Goal: Use online tool/utility: Utilize a website feature to perform a specific function

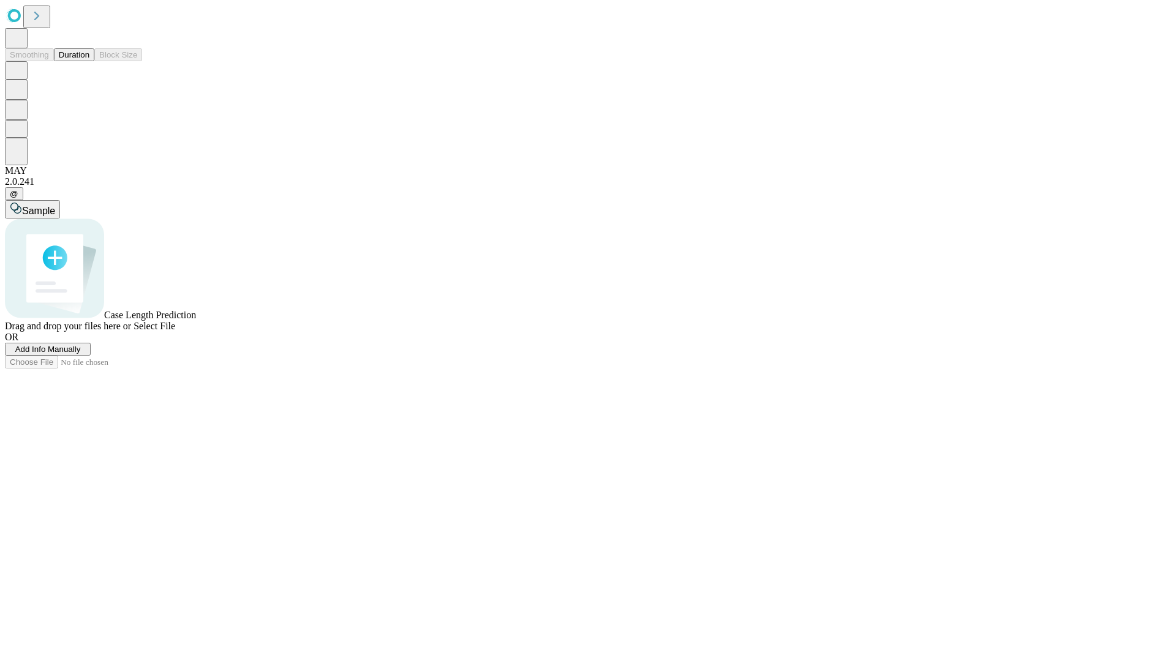
click at [89, 61] on button "Duration" at bounding box center [74, 54] width 40 height 13
click at [81, 354] on span "Add Info Manually" at bounding box center [48, 349] width 66 height 9
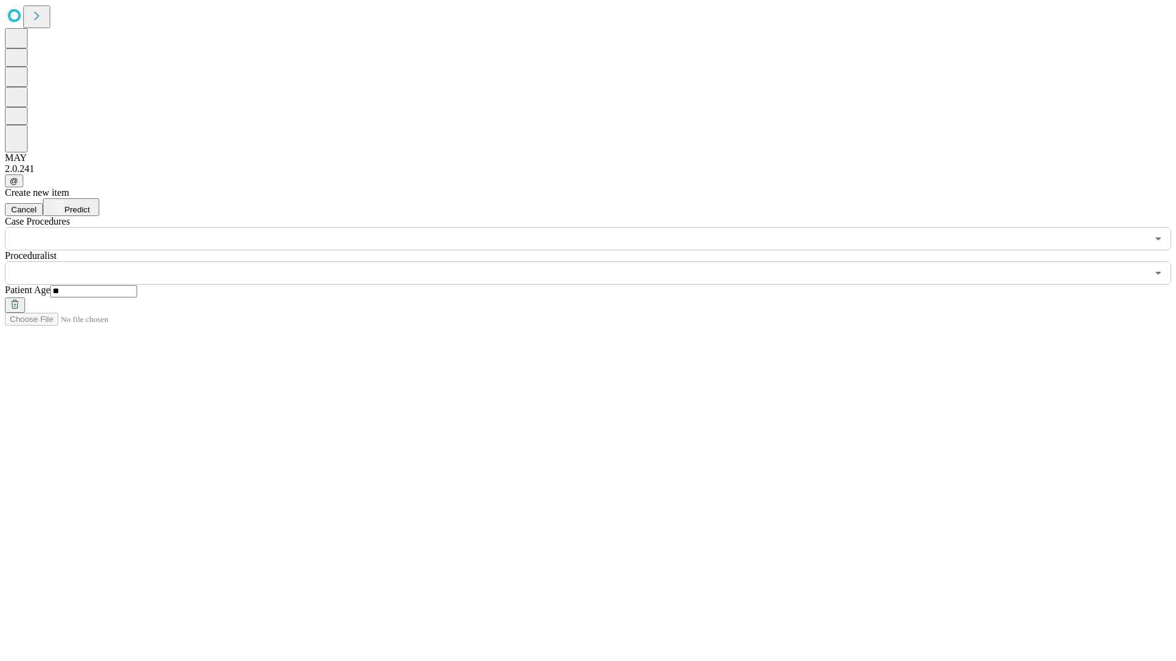
type input "**"
click at [597, 262] on input "text" at bounding box center [576, 273] width 1142 height 23
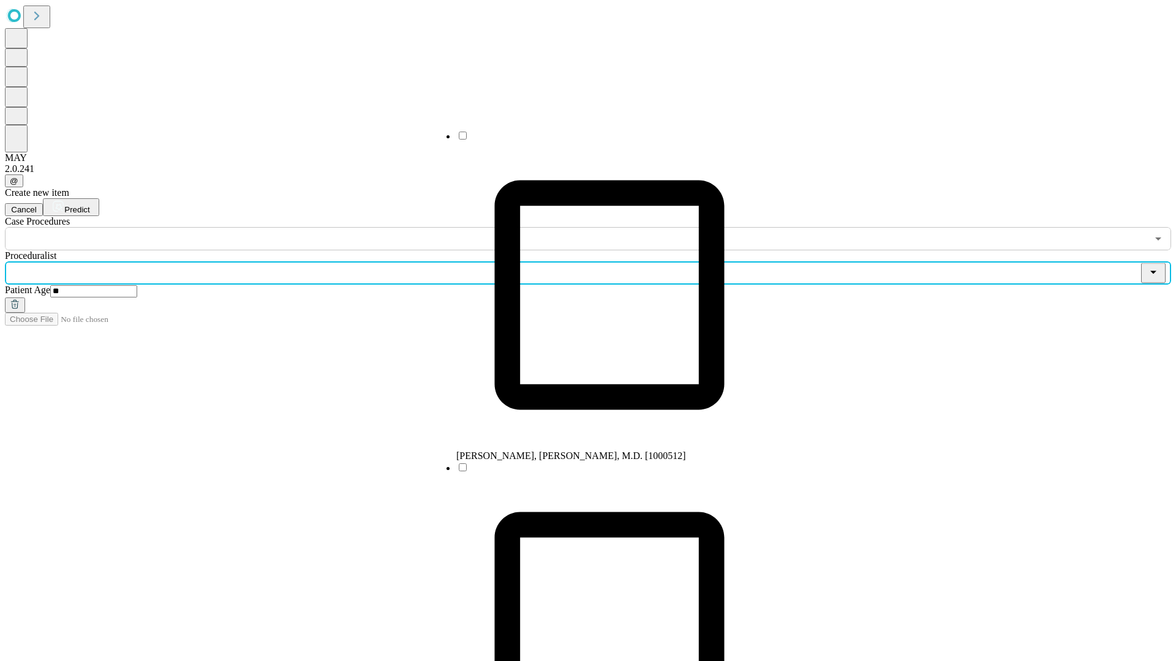
click at [597, 140] on li "[PERSON_NAME], [PERSON_NAME], M.D. [1000512]" at bounding box center [609, 296] width 306 height 332
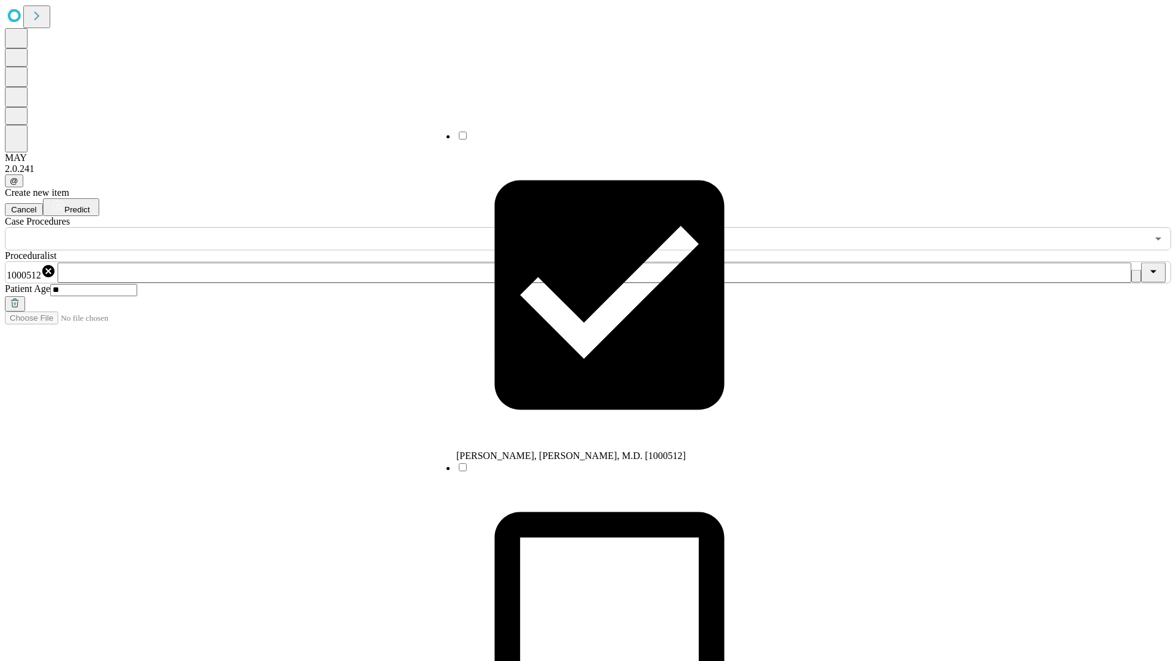
click at [257, 227] on input "text" at bounding box center [576, 238] width 1142 height 23
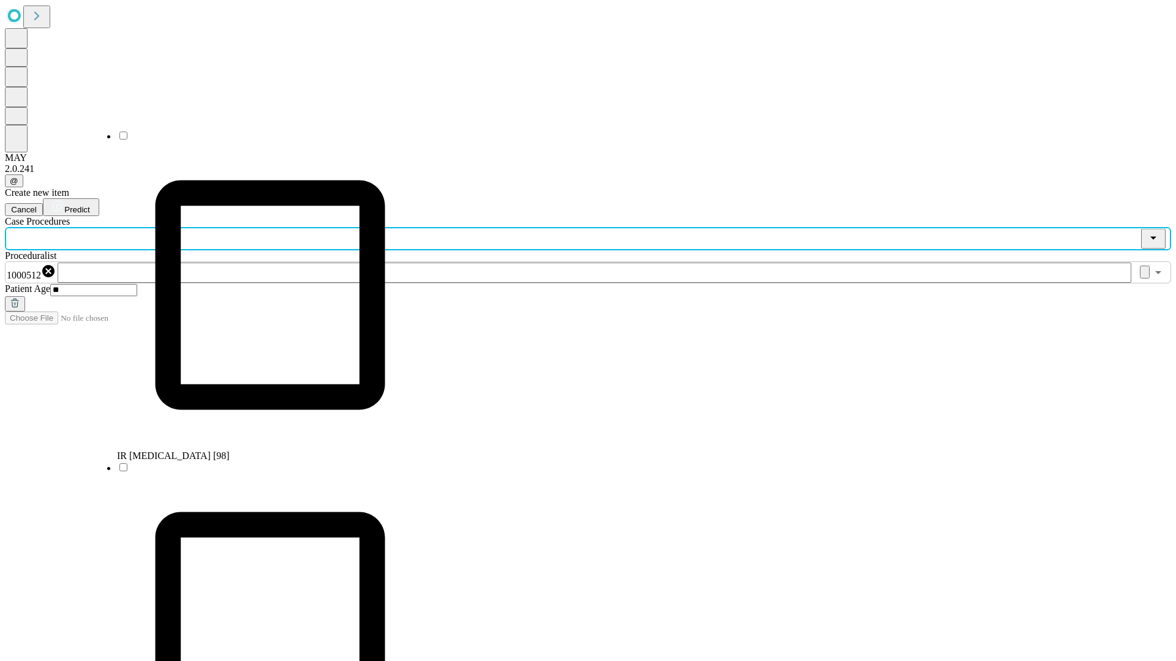
click at [258, 140] on li "IR [MEDICAL_DATA] [98]" at bounding box center [270, 296] width 306 height 332
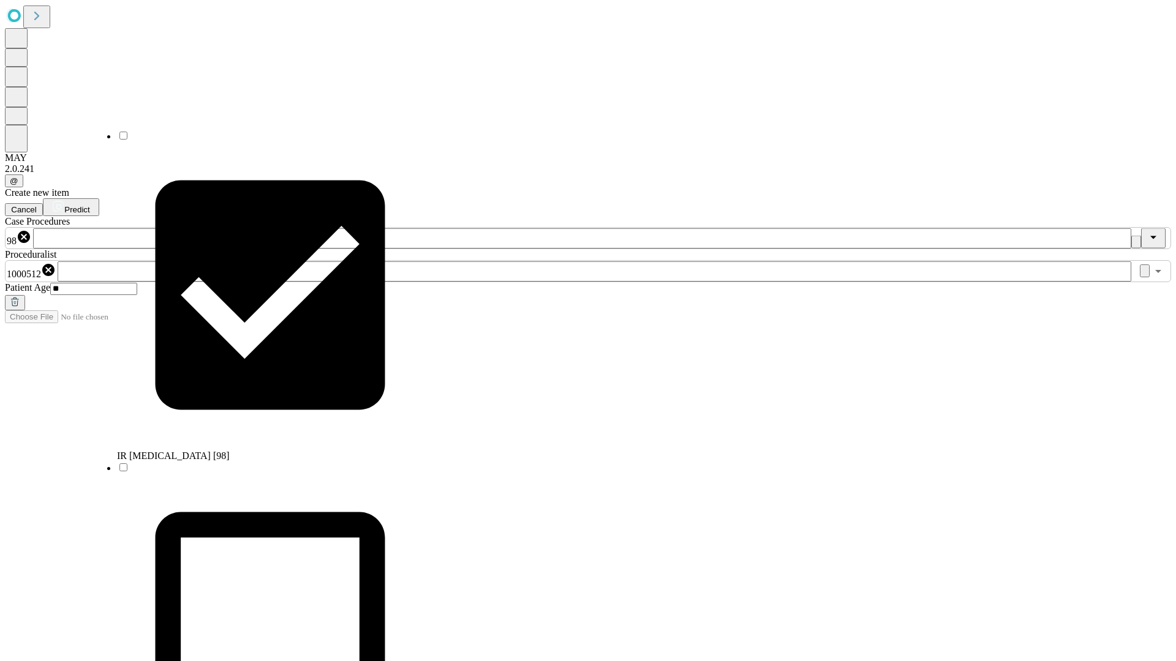
click at [89, 205] on span "Predict" at bounding box center [76, 209] width 25 height 9
